Goal: Task Accomplishment & Management: Manage account settings

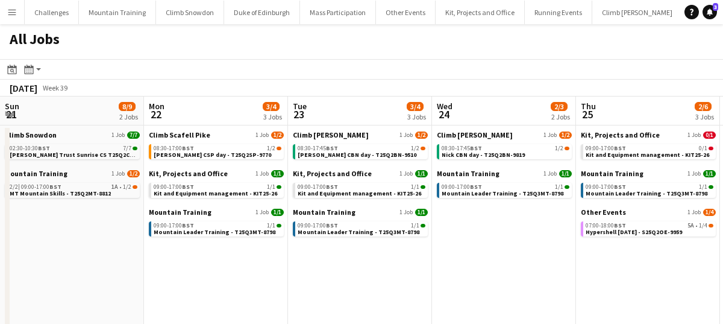
scroll to position [0, 438]
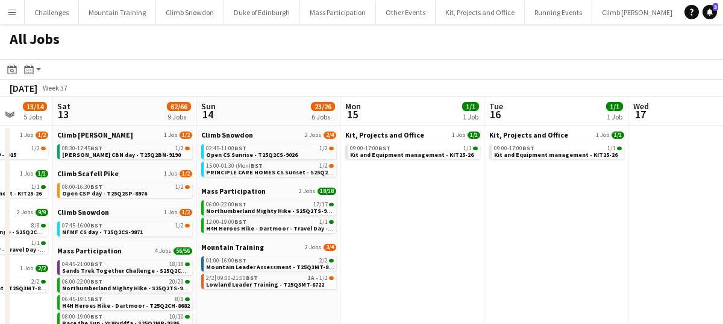
scroll to position [92, 0]
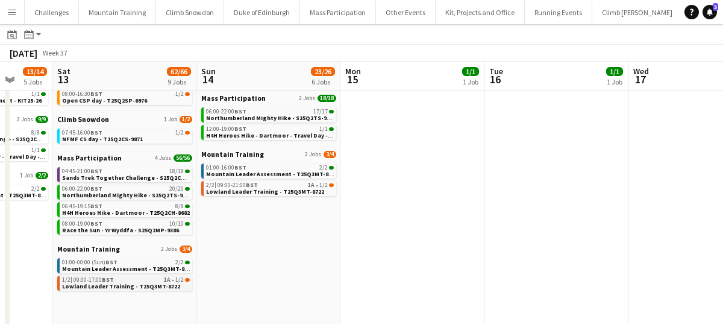
click at [115, 287] on span "Lowland Leader Training - T25Q3MT-8722" at bounding box center [121, 286] width 118 height 8
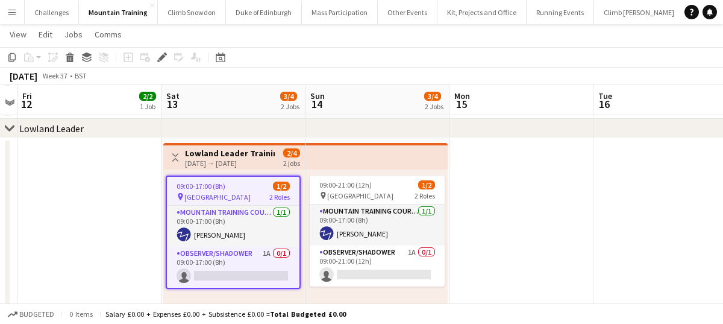
scroll to position [55, 0]
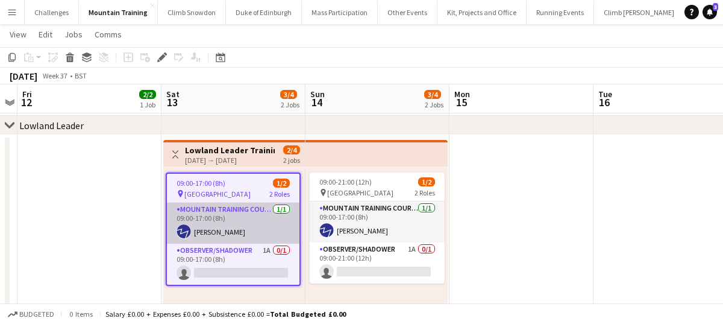
click at [225, 225] on app-card-role "Mountain Training Course Director [DATE] 09:00-17:00 (8h) [PERSON_NAME]" at bounding box center [233, 222] width 133 height 41
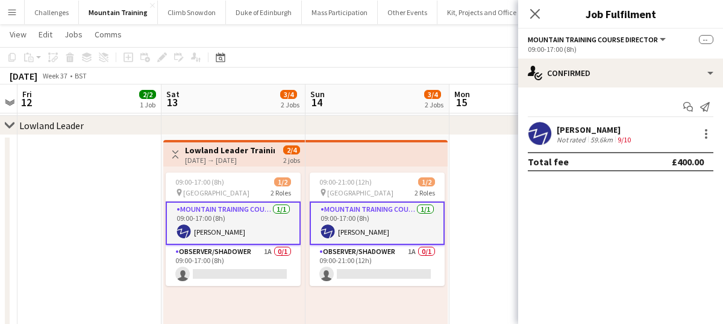
click at [571, 126] on div "[PERSON_NAME]" at bounding box center [595, 129] width 77 height 11
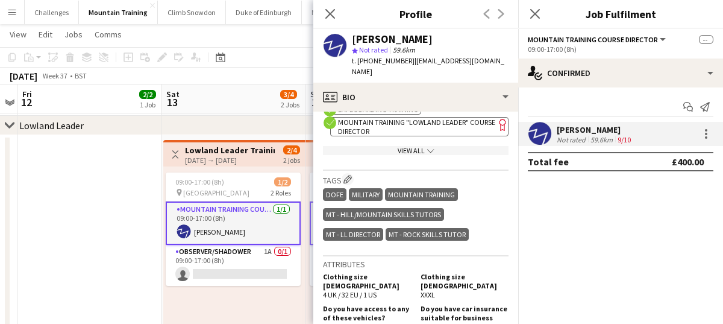
scroll to position [671, 0]
